Goal: Task Accomplishment & Management: Manage account settings

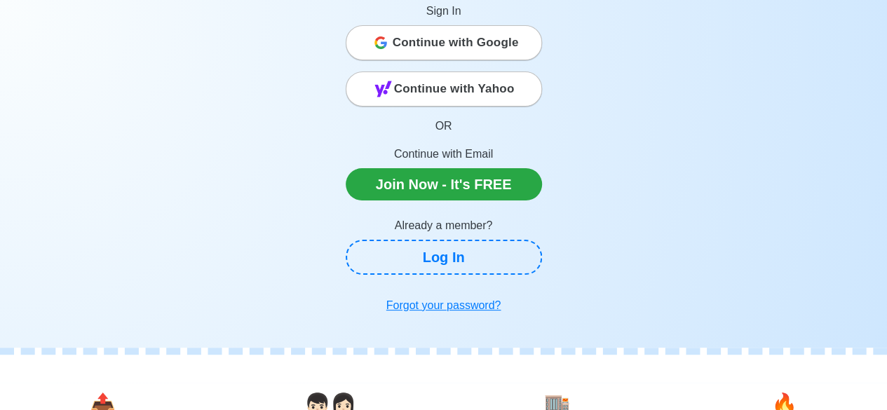
scroll to position [210, 0]
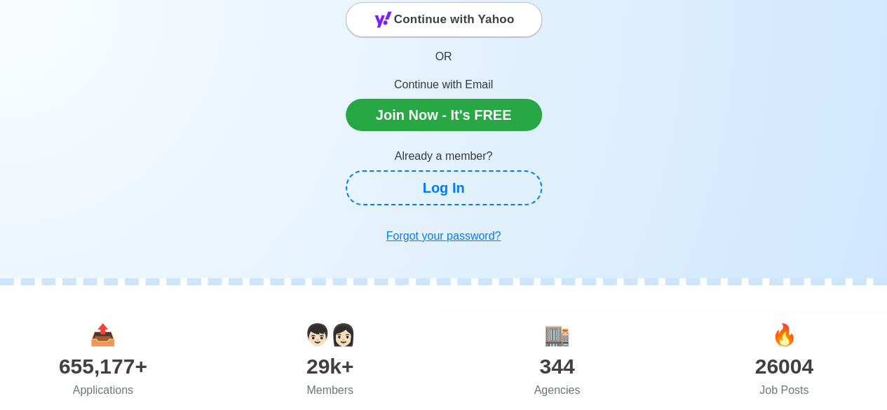
click at [454, 47] on div "Sign In Continue with Google Continue with Yahoo OR Continue with Email Join No…" at bounding box center [444, 24] width 196 height 214
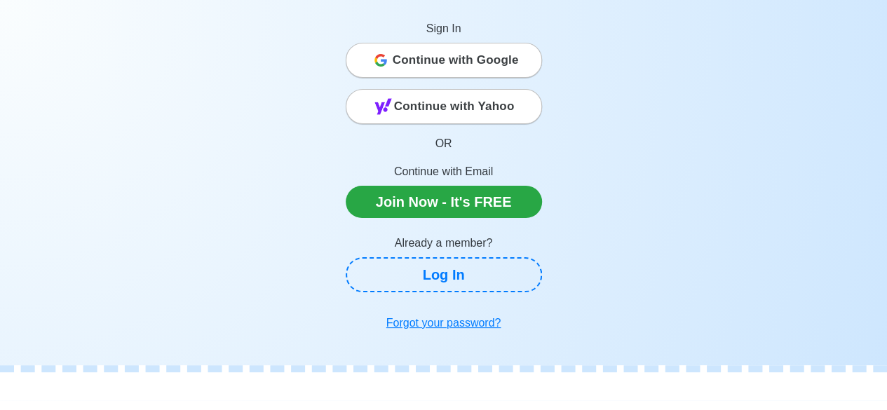
scroll to position [70, 0]
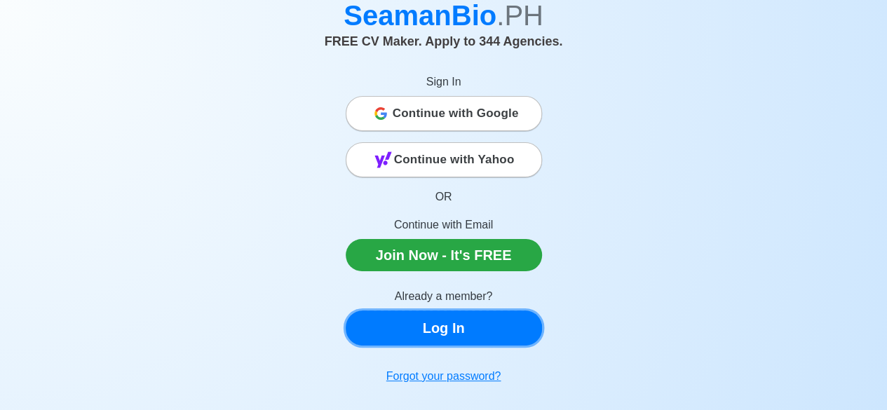
click at [456, 327] on link "Log In" at bounding box center [444, 327] width 196 height 35
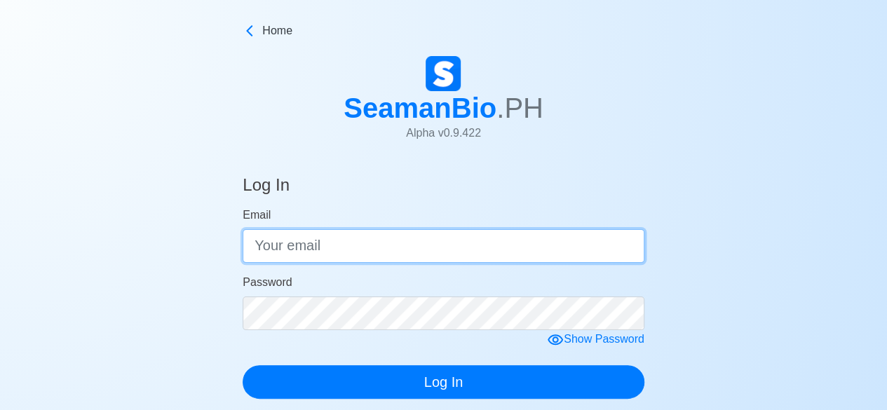
click at [326, 253] on input "Email" at bounding box center [444, 246] width 402 height 34
type input "badajosjrjulieto@gmail.com"
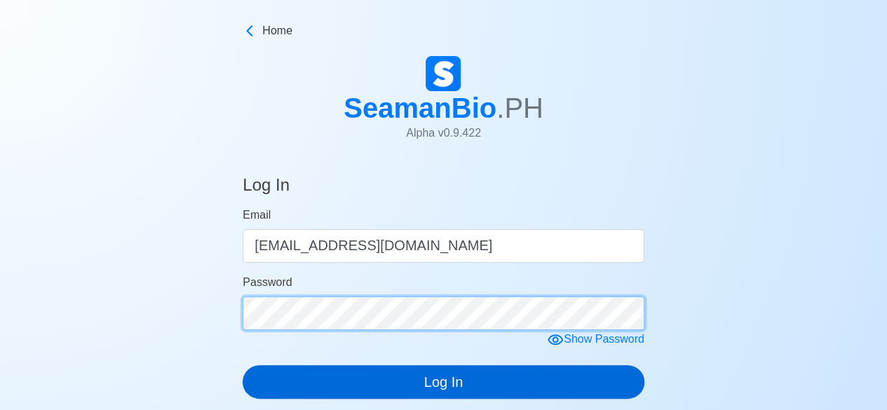
click button "Log In" at bounding box center [444, 382] width 402 height 34
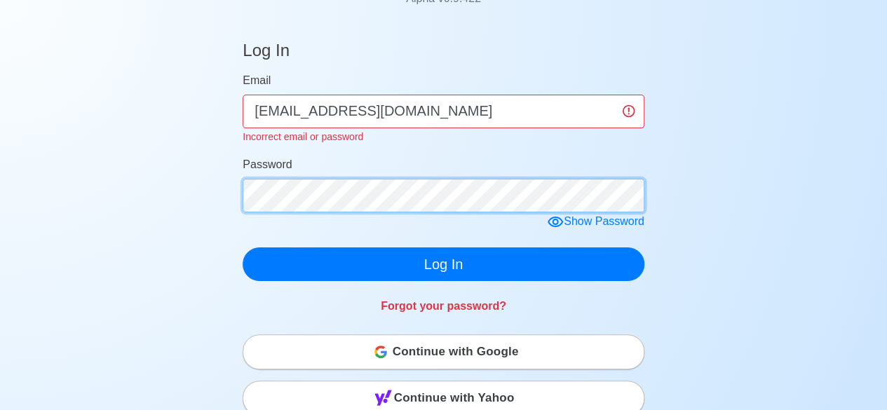
scroll to position [140, 0]
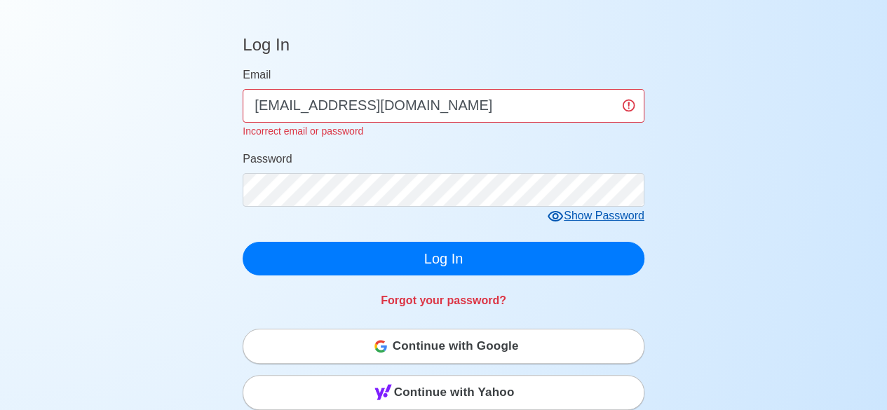
click at [555, 217] on icon at bounding box center [555, 216] width 17 height 17
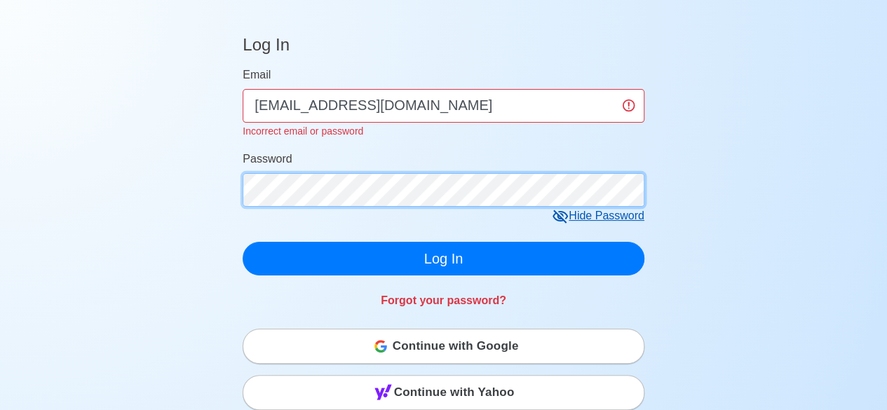
click at [243, 242] on button "Log In" at bounding box center [444, 259] width 402 height 34
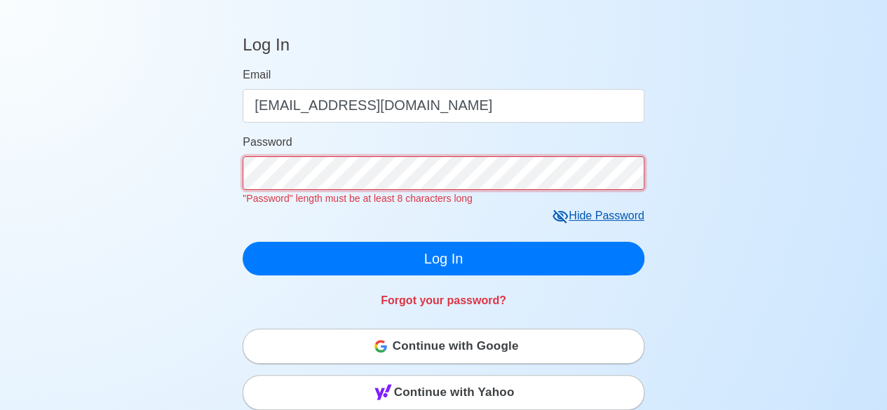
click button "Log In" at bounding box center [444, 259] width 402 height 34
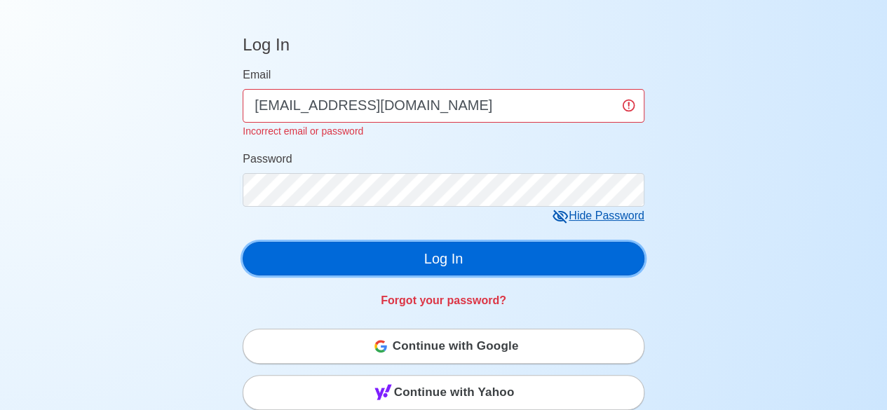
click at [375, 267] on button "Log In" at bounding box center [444, 259] width 402 height 34
click at [398, 266] on button "Log In" at bounding box center [444, 259] width 402 height 34
click at [373, 261] on button "Log In" at bounding box center [444, 259] width 402 height 34
click at [387, 256] on button "Log In" at bounding box center [444, 259] width 402 height 34
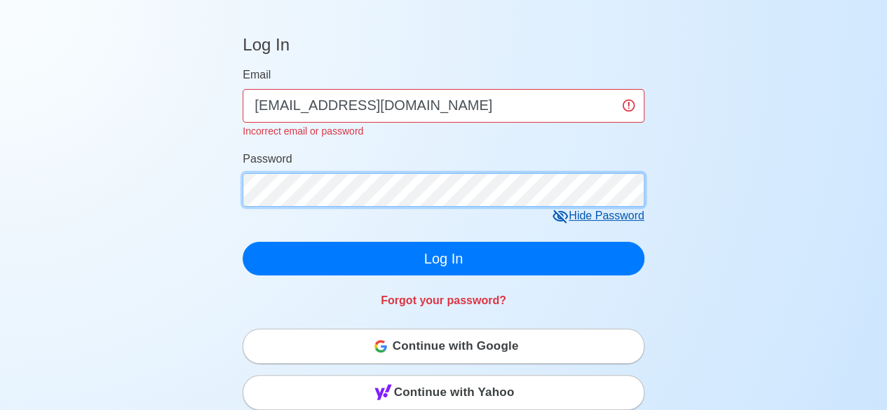
click button "Log In" at bounding box center [444, 259] width 402 height 34
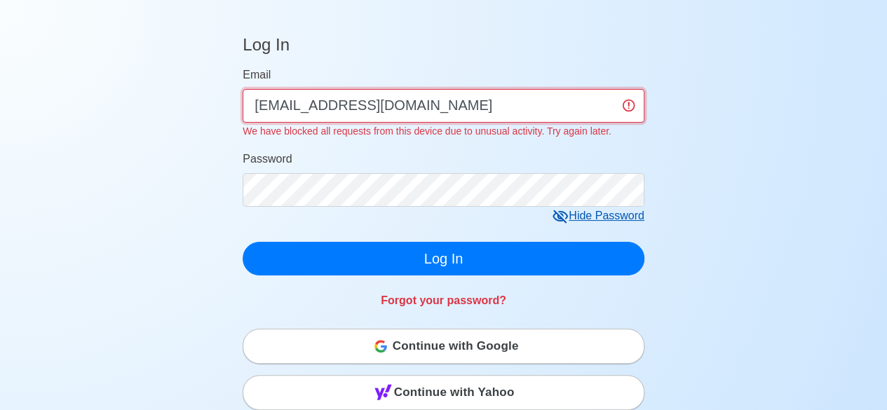
click at [472, 109] on input "badajosjrjulieto@gmail.com" at bounding box center [444, 106] width 402 height 34
click button "Log In" at bounding box center [444, 259] width 402 height 34
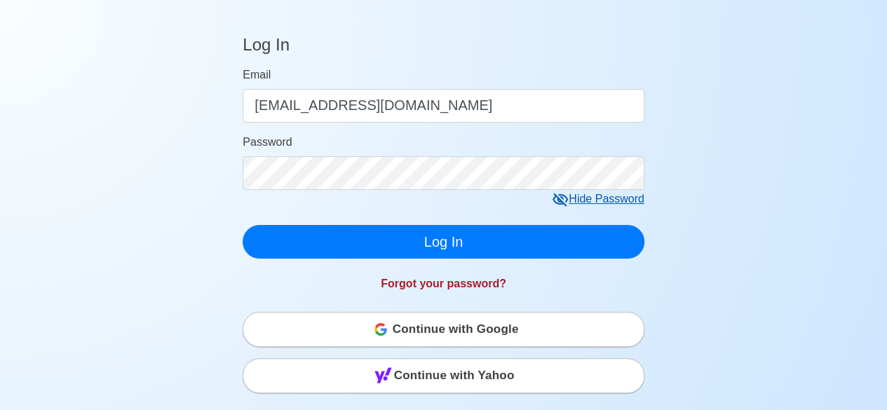
click at [441, 305] on main "Log In Email badajosjrjulieto@gmail.com Password Hide Password Log In Forgot yo…" at bounding box center [443, 349] width 423 height 662
click at [444, 281] on link "Forgot your password?" at bounding box center [443, 284] width 125 height 12
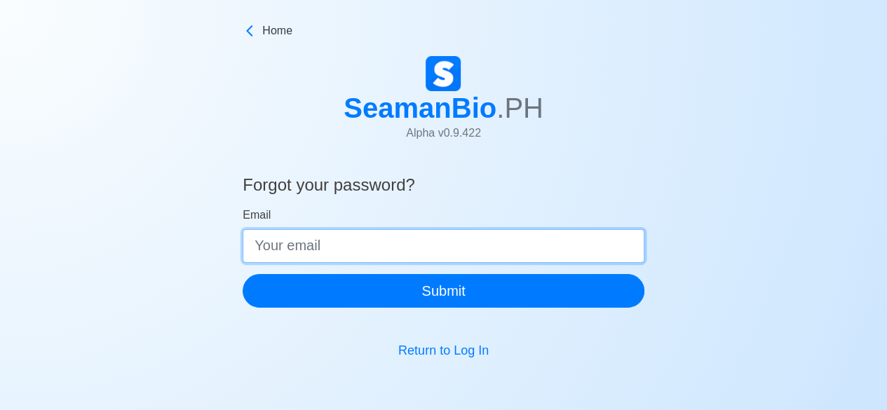
click at [408, 244] on input "Email" at bounding box center [444, 246] width 402 height 34
click at [355, 251] on input "Email" at bounding box center [444, 246] width 402 height 34
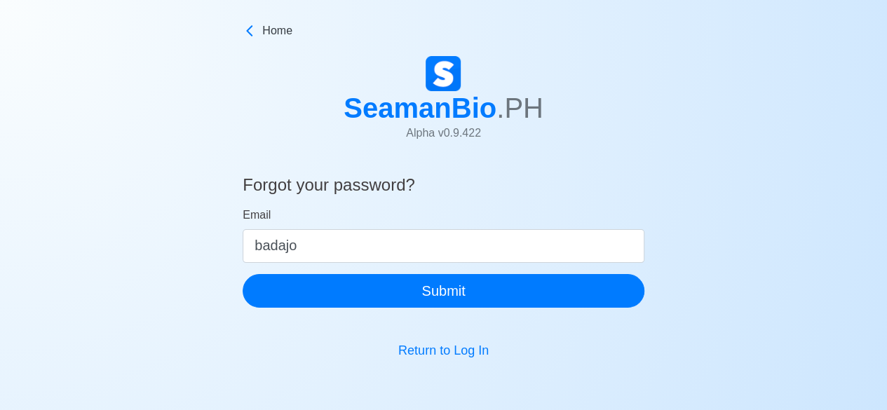
click at [814, 186] on div "Forgot your password? Email badajo Submit Return to Log In" at bounding box center [443, 264] width 887 height 213
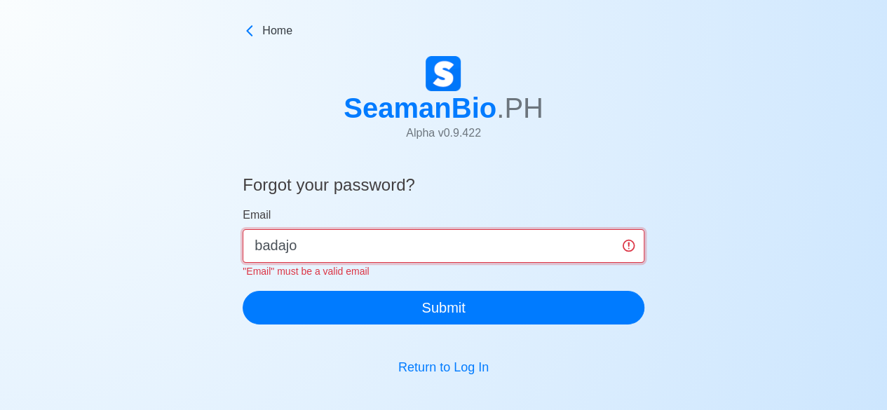
click at [346, 254] on input "badajo" at bounding box center [444, 246] width 402 height 34
type input "badajosjr"
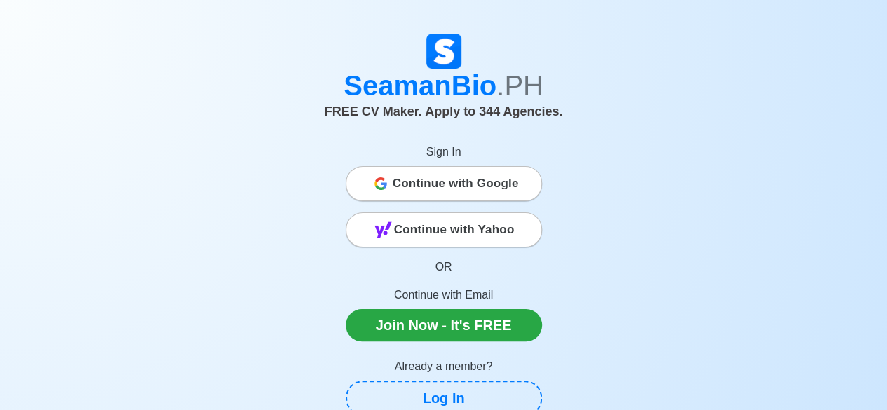
click at [439, 182] on span "Continue with Google" at bounding box center [455, 184] width 126 height 28
click at [446, 192] on span "Continue with Google" at bounding box center [455, 184] width 126 height 28
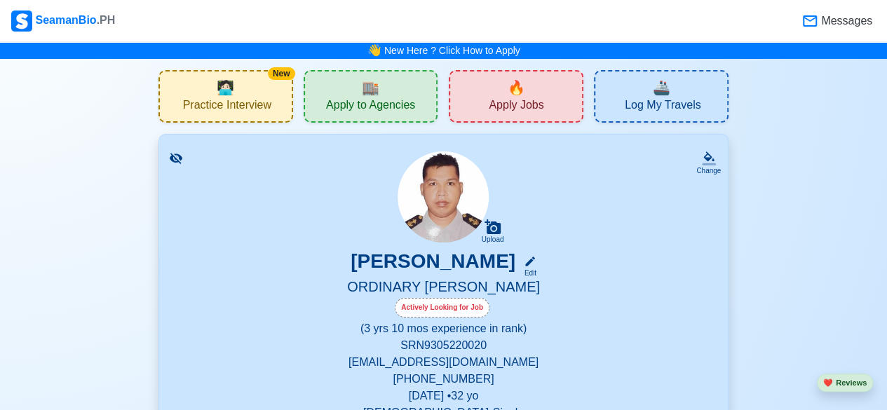
scroll to position [280, 0]
